Goal: Book appointment/travel/reservation

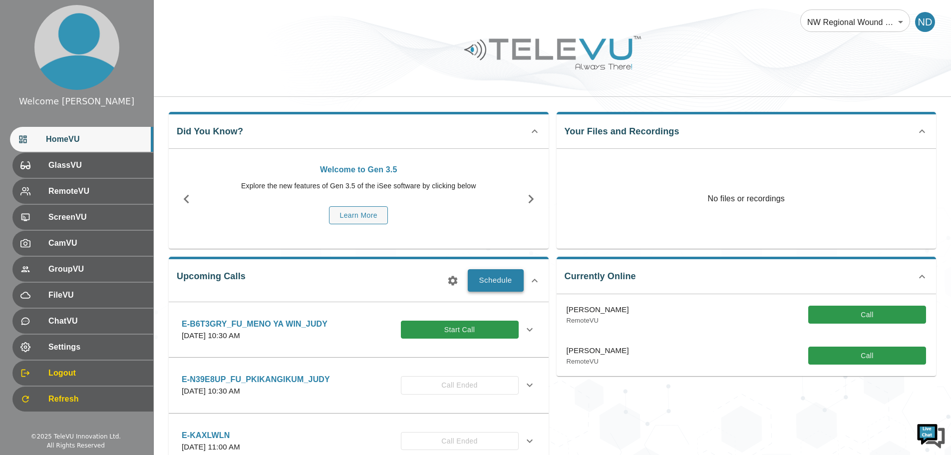
click at [506, 281] on button "Schedule" at bounding box center [496, 280] width 56 height 22
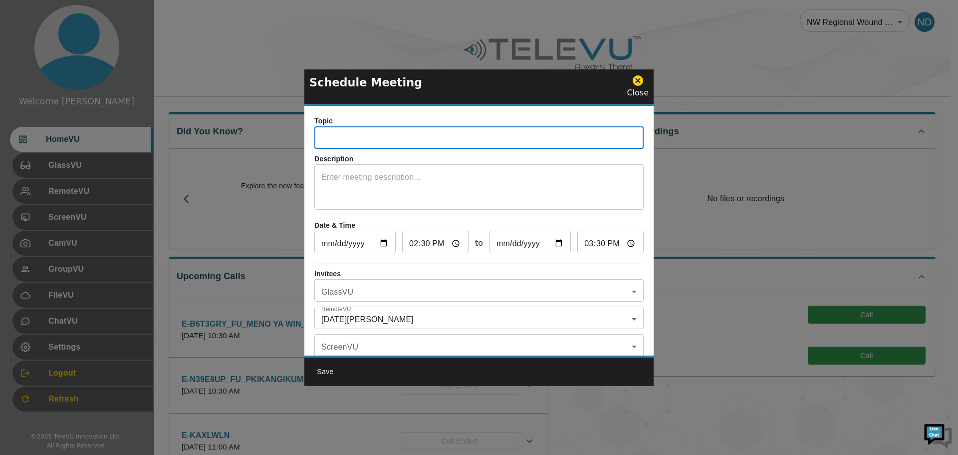
click at [334, 141] on input "text" at bounding box center [478, 139] width 329 height 20
type input "E-4KFV62W_FU_MENO YA WIN_ELLI"
click at [322, 176] on textarea at bounding box center [478, 188] width 315 height 34
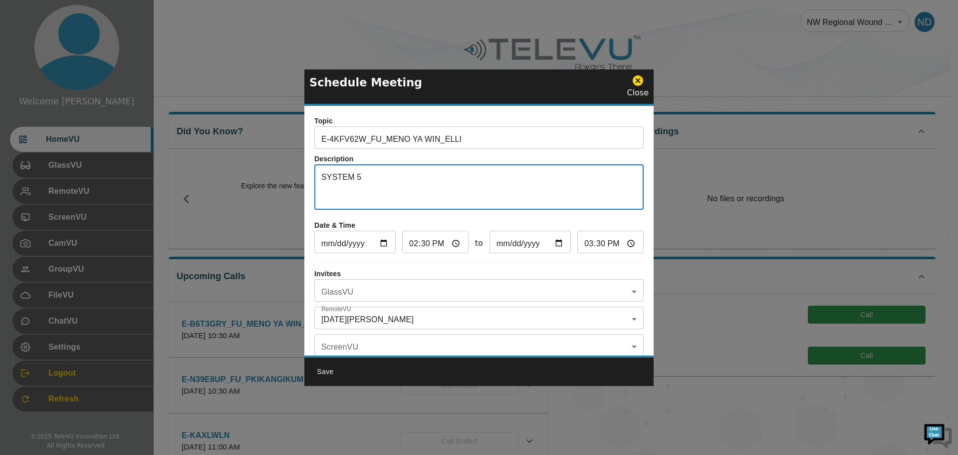
type textarea "SYSTEM 5"
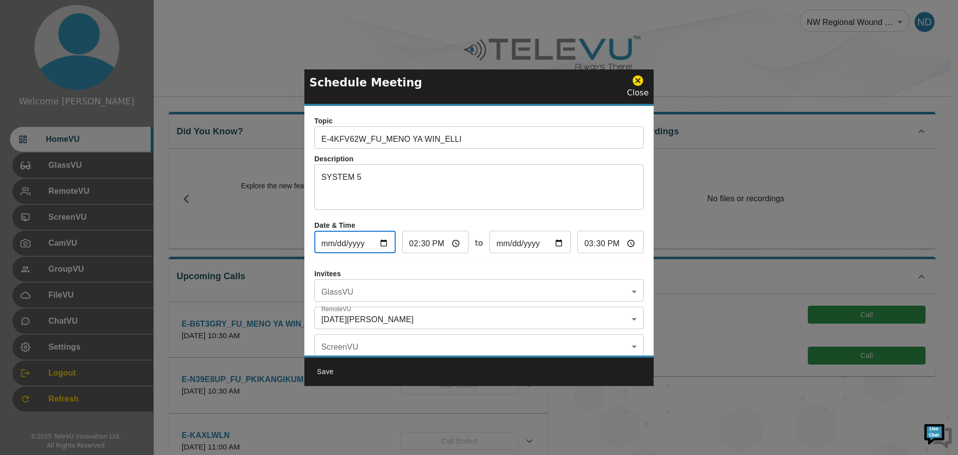
click at [383, 241] on input "[DATE]" at bounding box center [354, 243] width 81 height 20
type input "[DATE]"
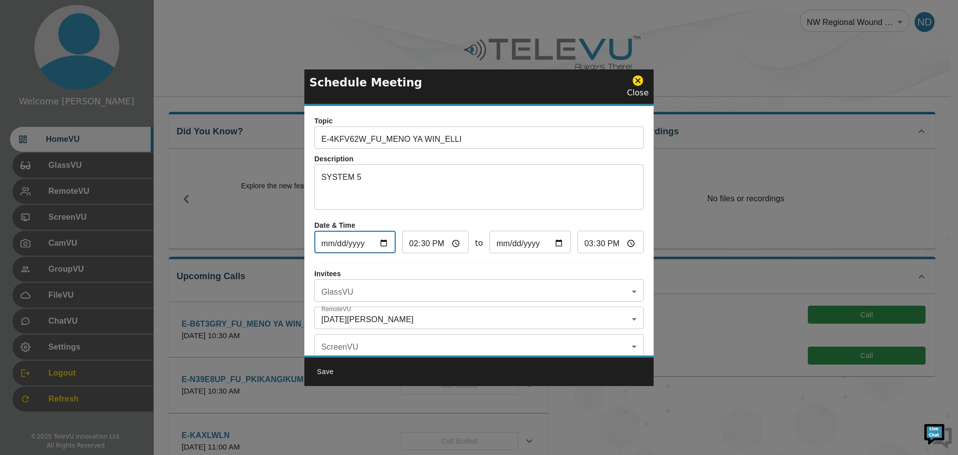
type input "[DATE]"
click at [415, 250] on input "14:30" at bounding box center [435, 243] width 66 height 20
type input "15:30"
type input "16:30"
type input "15:00"
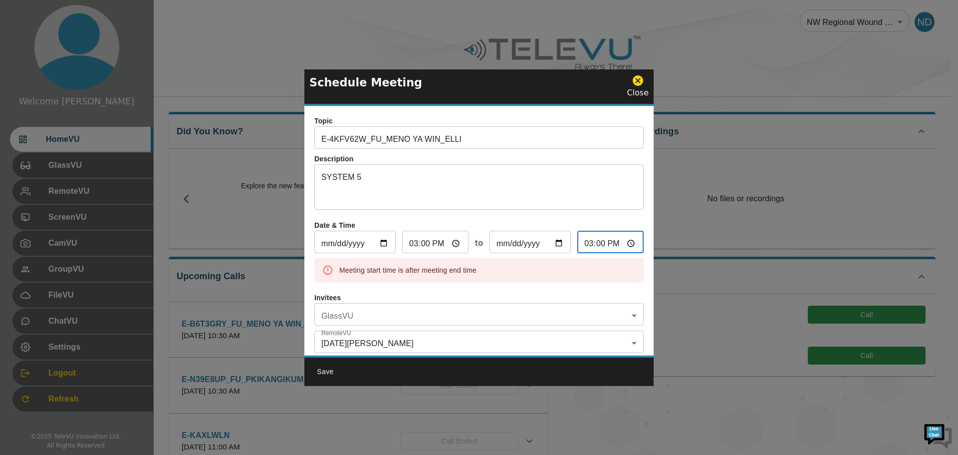
click at [588, 243] on input "15:00" at bounding box center [611, 243] width 66 height 20
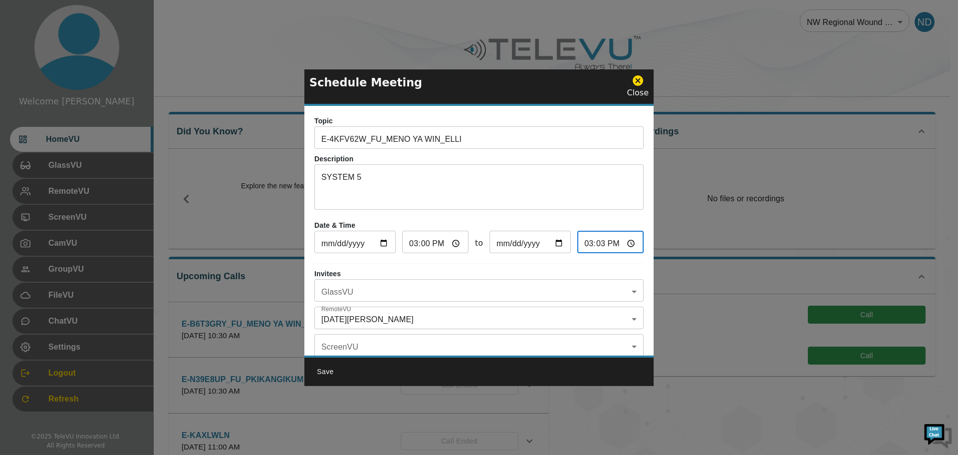
type input "15:33"
click at [590, 244] on input "15:33" at bounding box center [611, 243] width 66 height 20
type input "15:30"
click at [624, 293] on body "Welcome [DATE] HomeVU GlassVU RemoteVU ScreenVU CamVU GroupVU FileVU ChatVU Set…" at bounding box center [479, 324] width 958 height 648
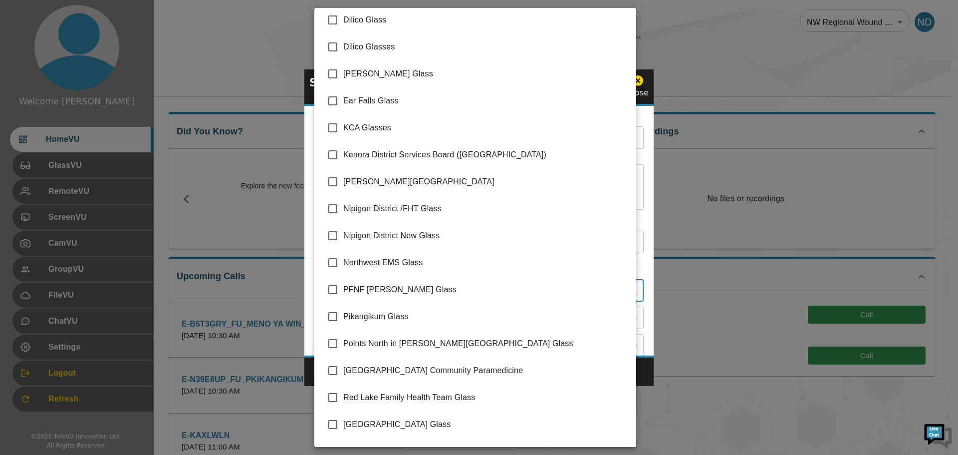
scroll to position [150, 0]
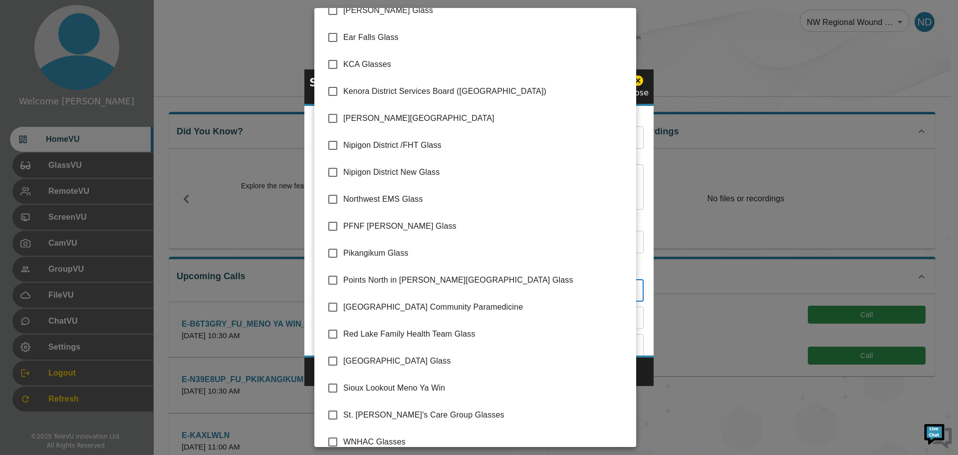
click at [334, 383] on input "checkbox" at bounding box center [332, 387] width 21 height 21
checkbox input "true"
type input "Sioux Lookout Meno Ya Win"
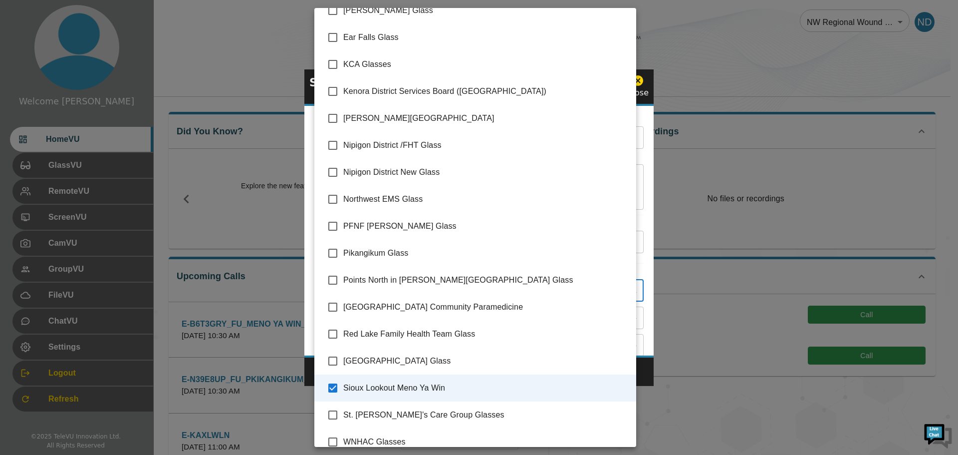
click at [649, 375] on div at bounding box center [479, 227] width 958 height 455
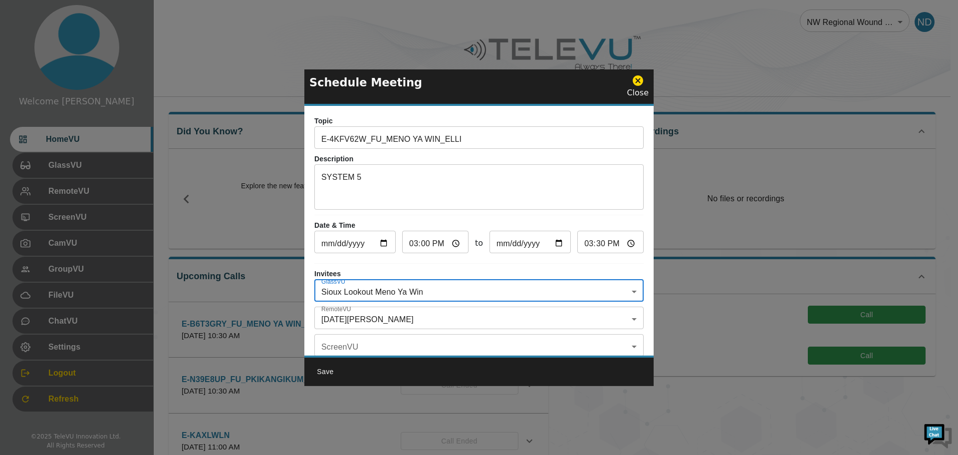
click at [622, 319] on body "Welcome [DATE] HomeVU GlassVU RemoteVU ScreenVU CamVU GroupVU FileVU ChatVU Set…" at bounding box center [479, 324] width 958 height 648
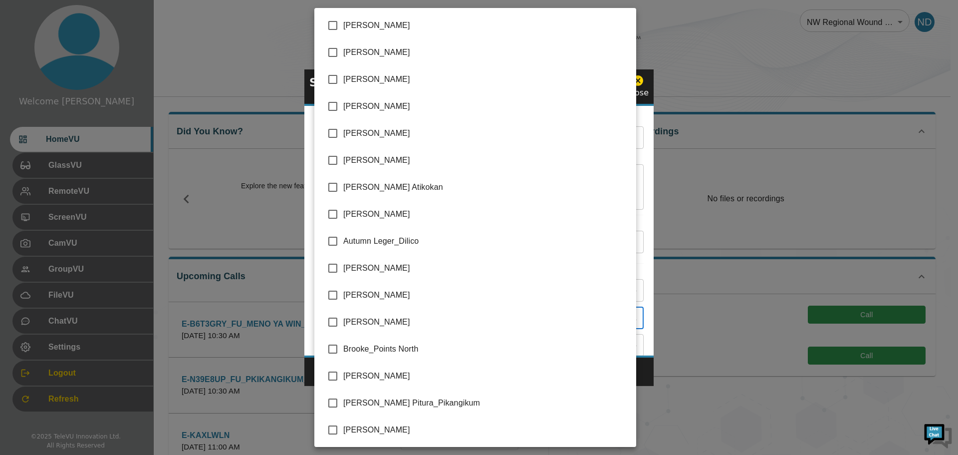
scroll to position [1901, 0]
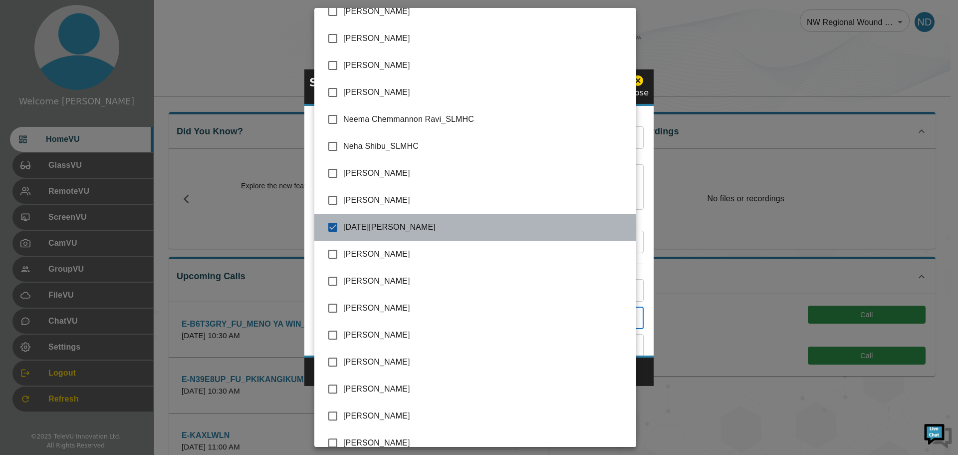
click at [561, 234] on li "[DATE][PERSON_NAME]" at bounding box center [475, 227] width 322 height 27
checkbox input "false"
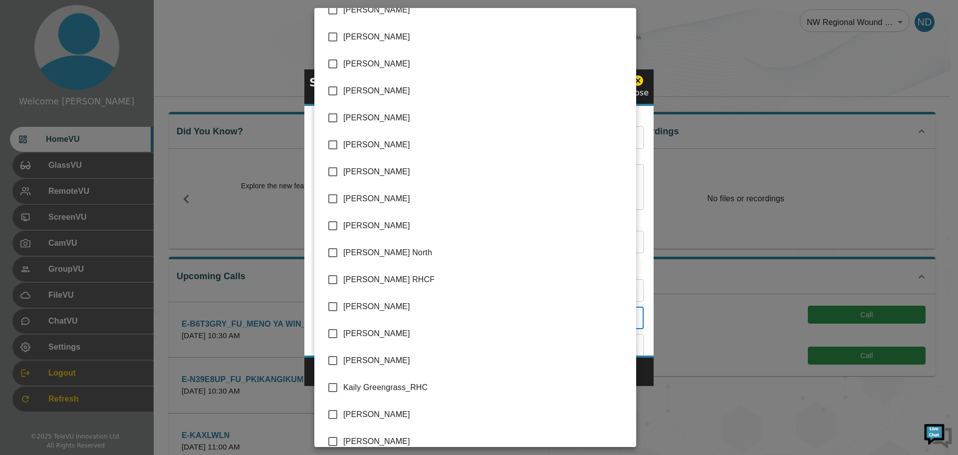
scroll to position [1016, 0]
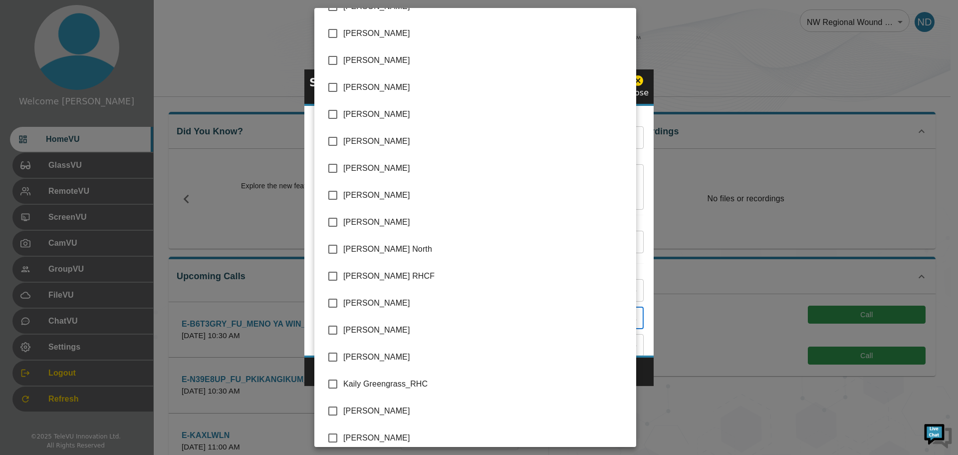
click at [333, 328] on input "checkbox" at bounding box center [332, 329] width 21 height 21
checkbox input "true"
type input "[PERSON_NAME]"
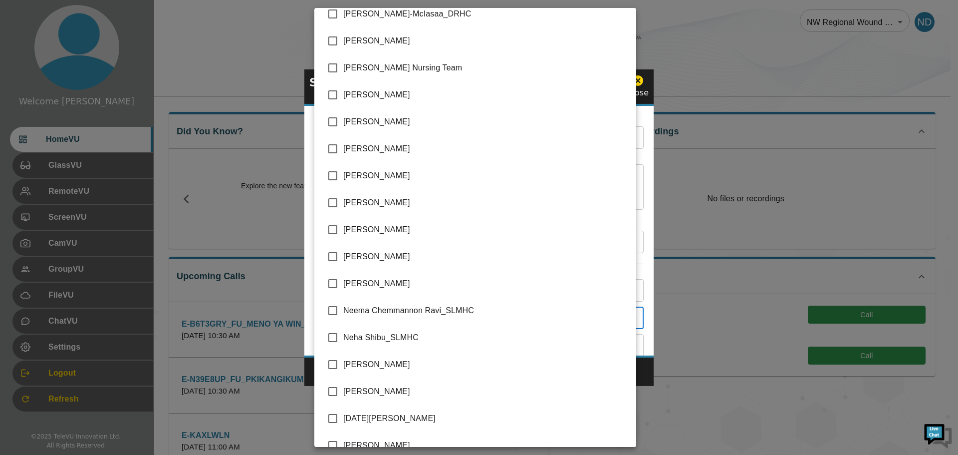
scroll to position [1716, 0]
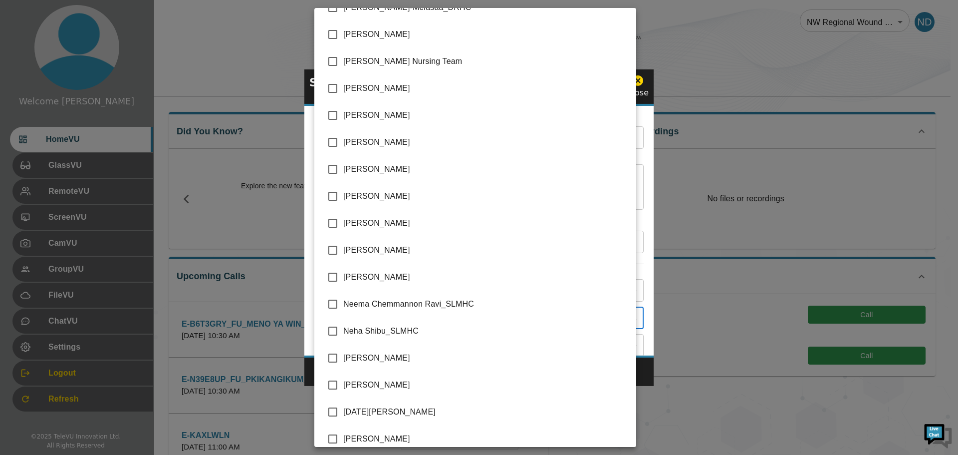
click at [334, 385] on input "checkbox" at bounding box center [332, 384] width 21 height 21
checkbox input "true"
type input "[PERSON_NAME],[PERSON_NAME]"
click at [744, 427] on div at bounding box center [479, 227] width 958 height 455
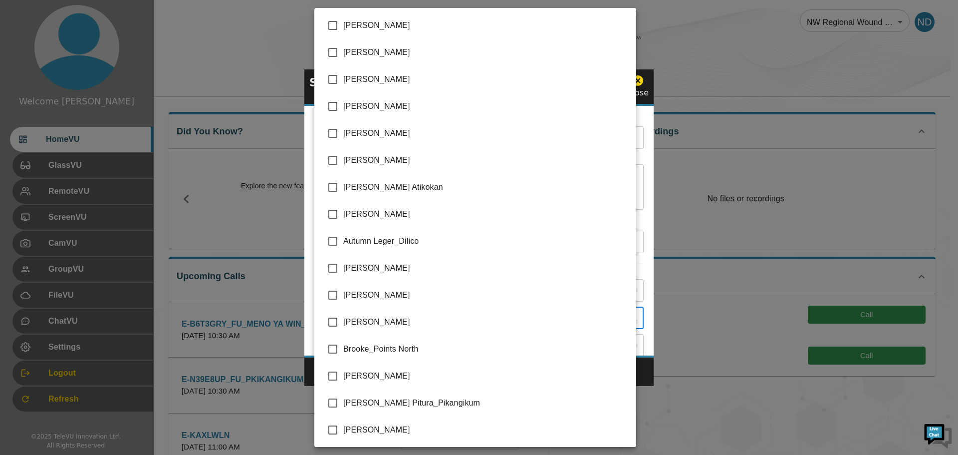
click at [625, 321] on body "Welcome [DATE] HomeVU GlassVU RemoteVU ScreenVU CamVU GroupVU FileVU ChatVU Set…" at bounding box center [479, 324] width 958 height 648
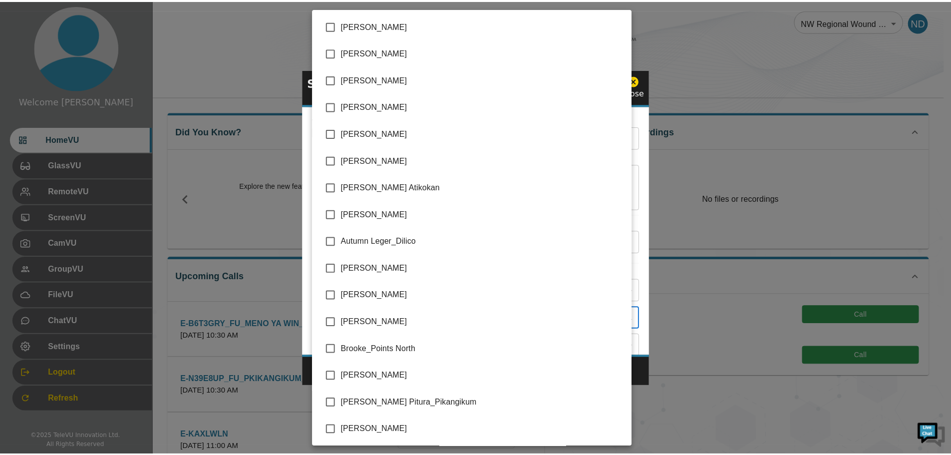
scroll to position [1874, 0]
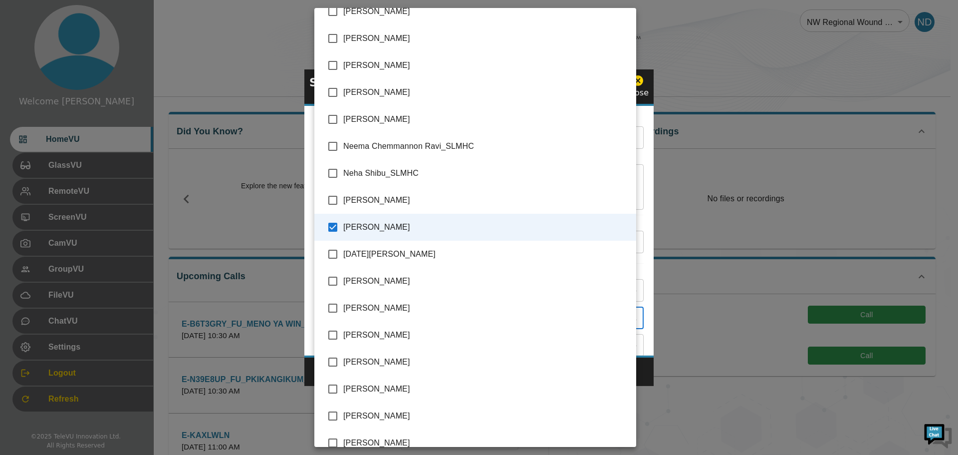
click at [333, 253] on input "checkbox" at bounding box center [332, 254] width 21 height 21
checkbox input "true"
type input "[PERSON_NAME],[PERSON_NAME],[DATE][PERSON_NAME]"
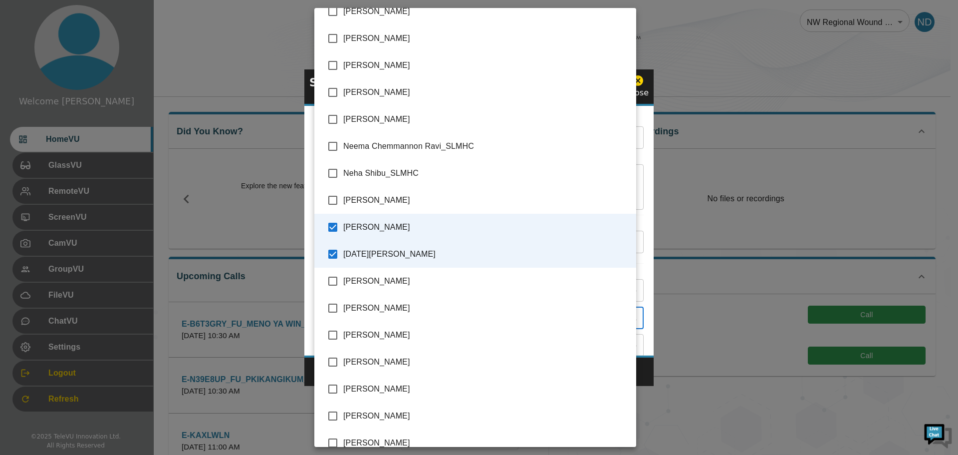
click at [751, 351] on div at bounding box center [479, 227] width 958 height 455
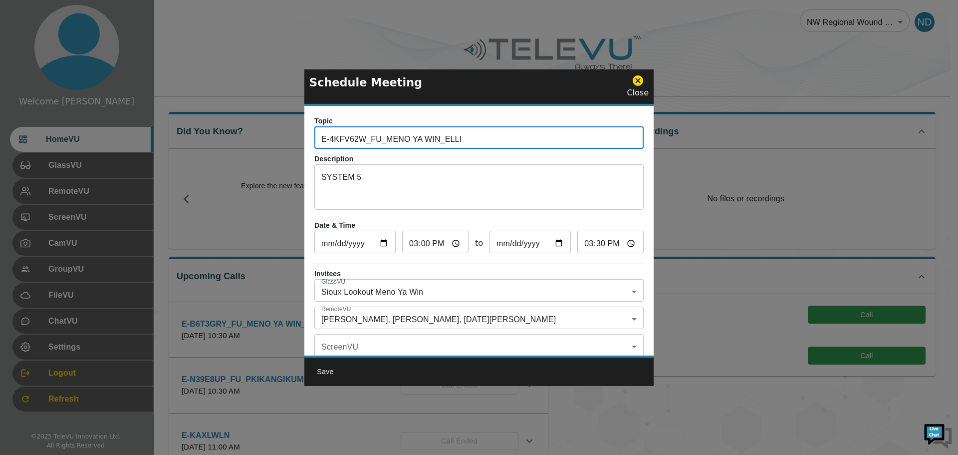
click at [482, 140] on input "E-4KFV62W_FU_MENO YA WIN_ELLI" at bounding box center [478, 139] width 329 height 20
type input "E-4KFV62W_FU_MENO YA WIN_JUDY"
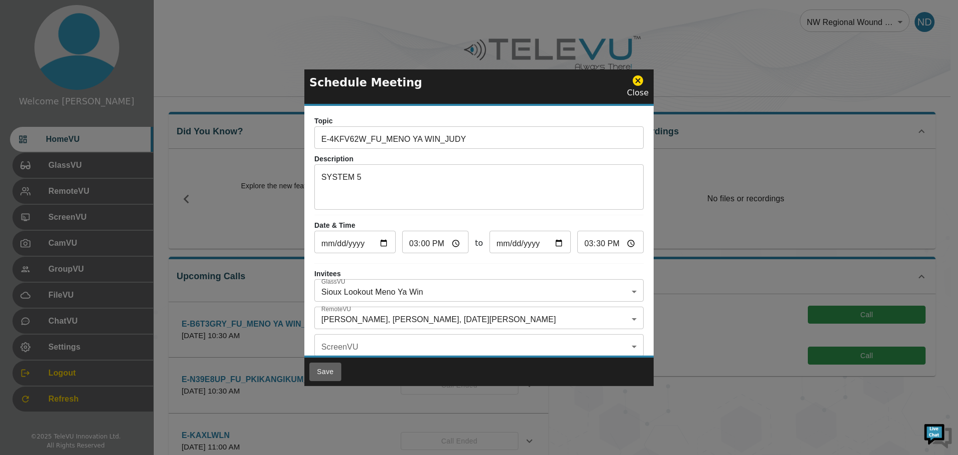
click at [325, 368] on button "Save" at bounding box center [325, 371] width 32 height 18
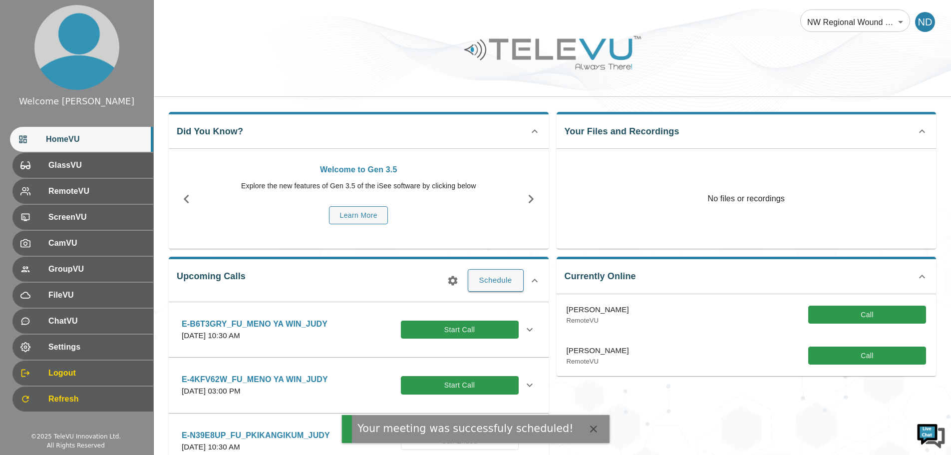
click at [333, 391] on div "E-4KFV62W_FU_MENO YA WIN_JUDY [DATE] 03:00 PM Start Call" at bounding box center [350, 384] width 337 height 23
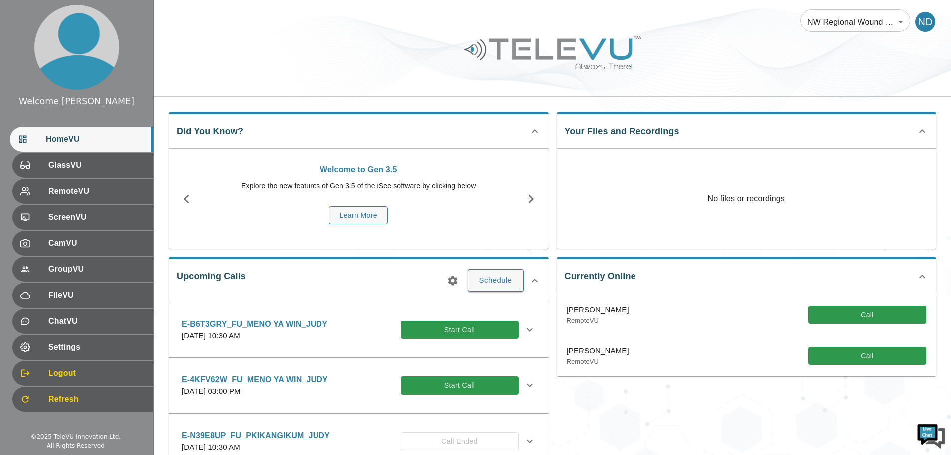
click at [524, 384] on icon at bounding box center [530, 385] width 12 height 12
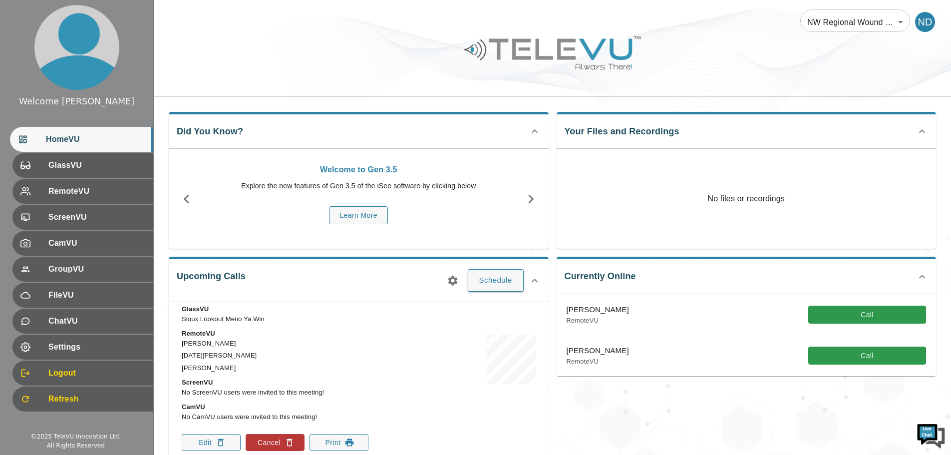
scroll to position [150, 0]
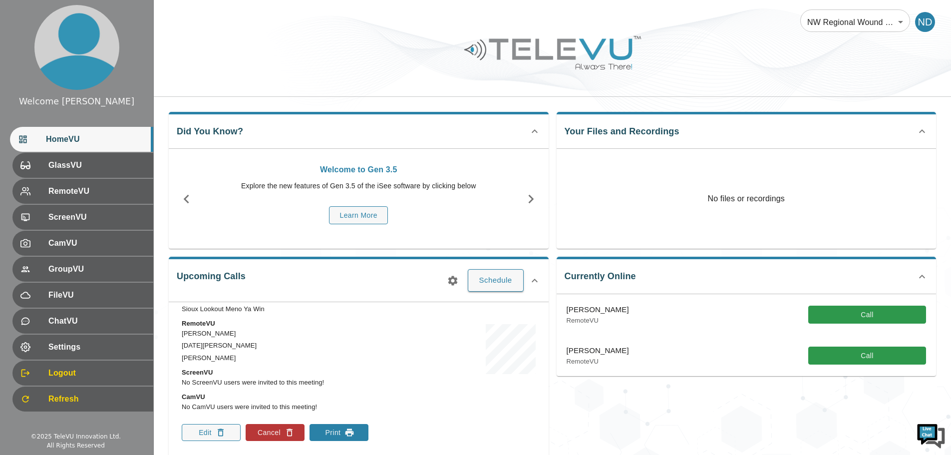
click at [333, 432] on button "Print" at bounding box center [338, 432] width 59 height 17
